Goal: Use online tool/utility: Utilize a website feature to perform a specific function

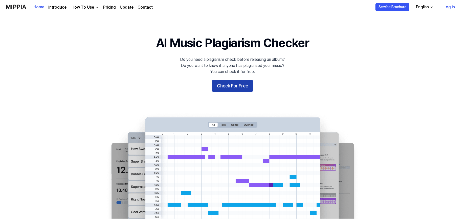
drag, startPoint x: 0, startPoint y: 0, endPoint x: 230, endPoint y: 83, distance: 245.0
click at [230, 83] on button "Check For Free" at bounding box center [232, 86] width 41 height 12
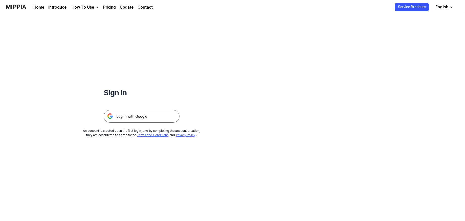
click at [142, 114] on img at bounding box center [142, 116] width 76 height 13
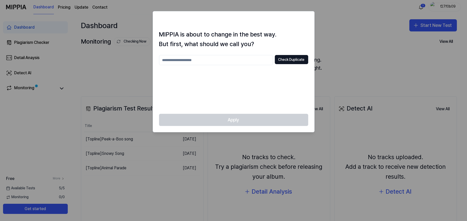
click at [215, 60] on input "text" at bounding box center [216, 60] width 114 height 10
type input "**"
click at [297, 60] on button "Check Duplicate" at bounding box center [291, 59] width 33 height 9
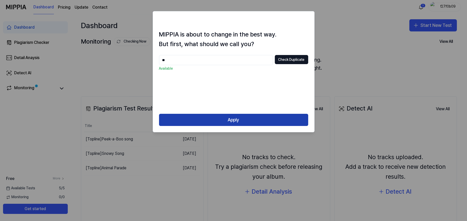
click at [254, 120] on button "Apply" at bounding box center [233, 120] width 149 height 12
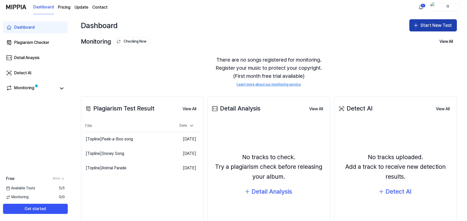
click at [423, 23] on button "Start New Test" at bounding box center [433, 25] width 48 height 12
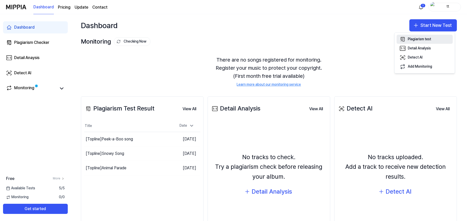
click at [418, 36] on button "Plagiarism test" at bounding box center [425, 39] width 56 height 9
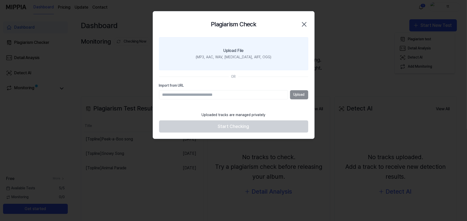
click at [231, 53] on div "Upload File" at bounding box center [234, 51] width 20 height 6
click at [0, 0] on input "Upload File (MP3, AAC, WAV, [MEDICAL_DATA], AIFF, OGG)" at bounding box center [0, 0] width 0 height 0
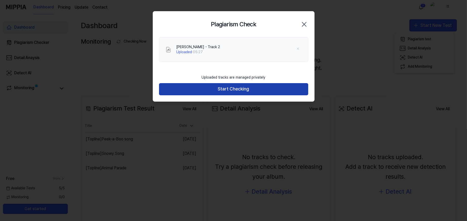
click at [224, 84] on button "Start Checking" at bounding box center [233, 89] width 149 height 12
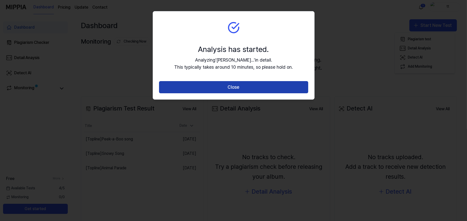
click at [245, 84] on button "Close" at bounding box center [233, 87] width 149 height 12
